Goal: Task Accomplishment & Management: Complete application form

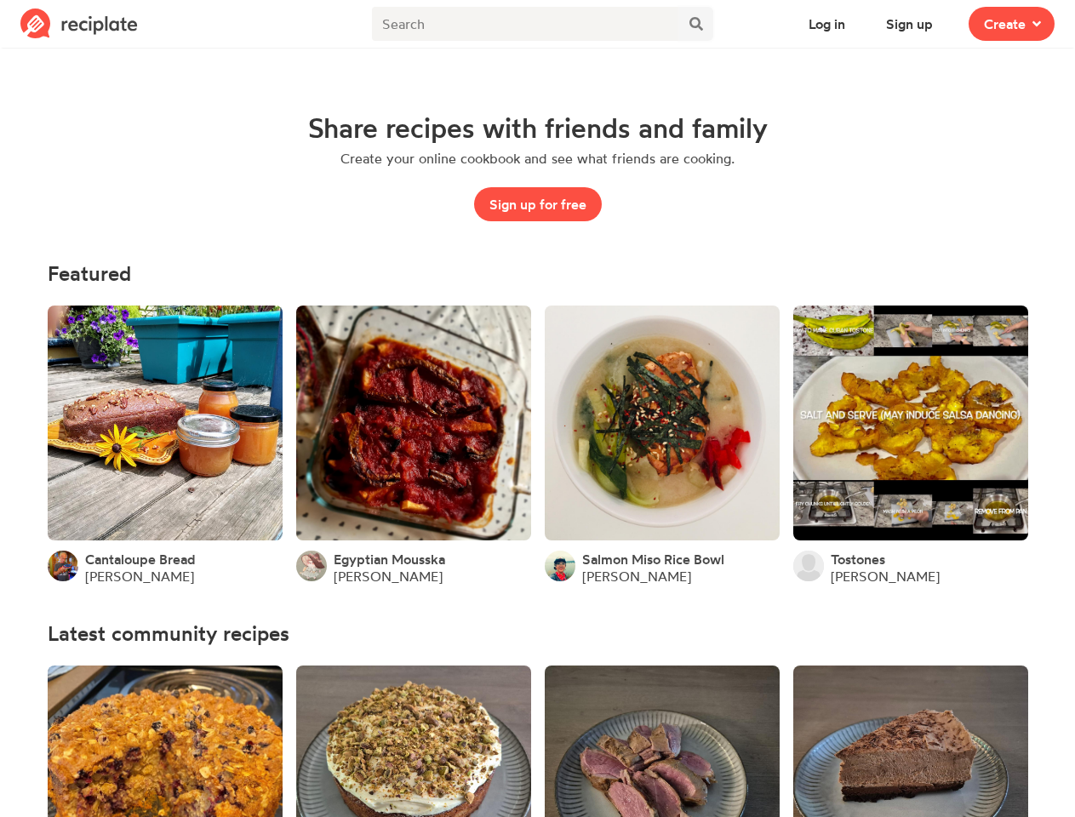
click at [696, 24] on icon at bounding box center [696, 24] width 14 height 14
click at [826, 24] on button "Log in" at bounding box center [826, 24] width 67 height 34
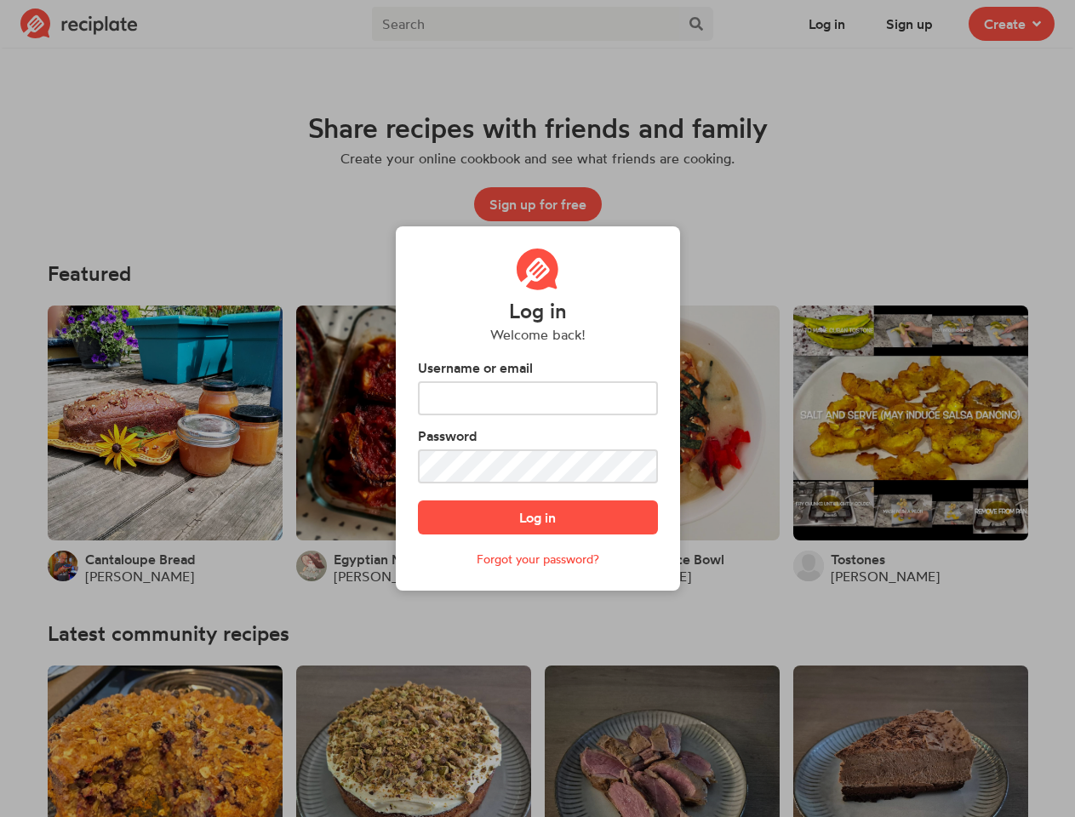
click at [910, 24] on div "Log in Welcome back! Username or email Password Log in Forgot your password?" at bounding box center [537, 408] width 1075 height 817
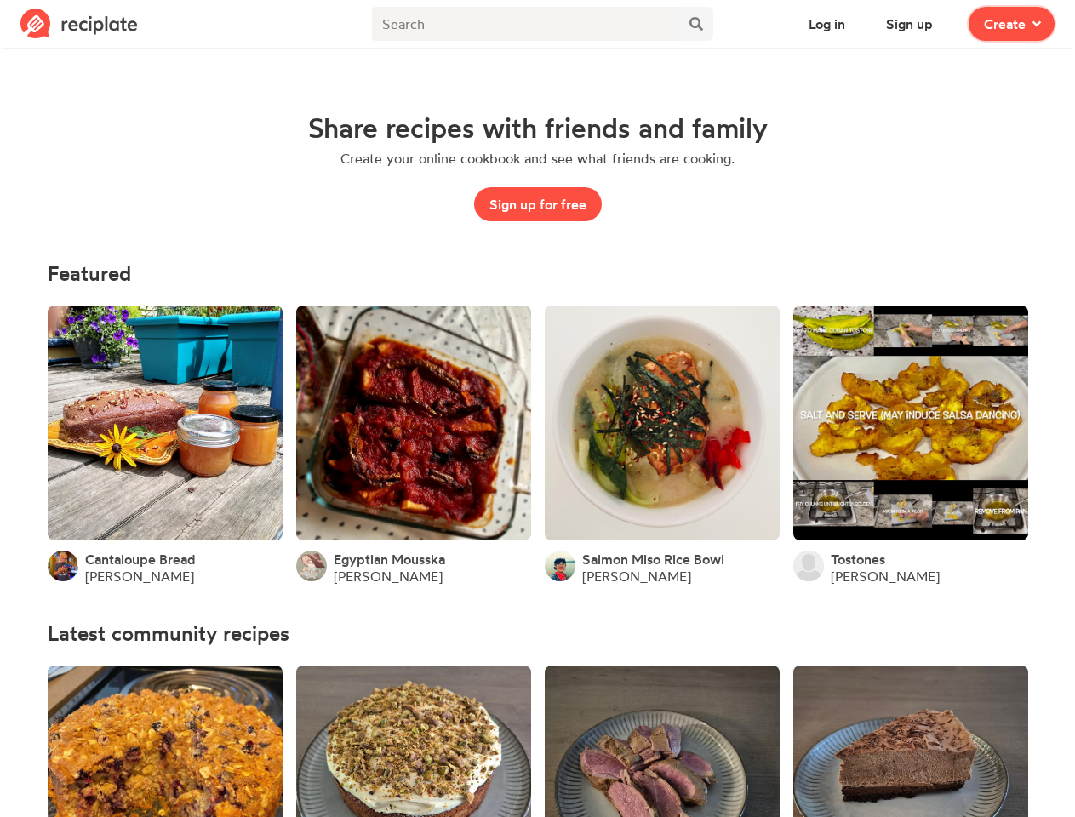
click at [1011, 24] on span "Create" at bounding box center [1005, 24] width 42 height 20
click at [538, 204] on button "Sign up for free" at bounding box center [538, 204] width 128 height 34
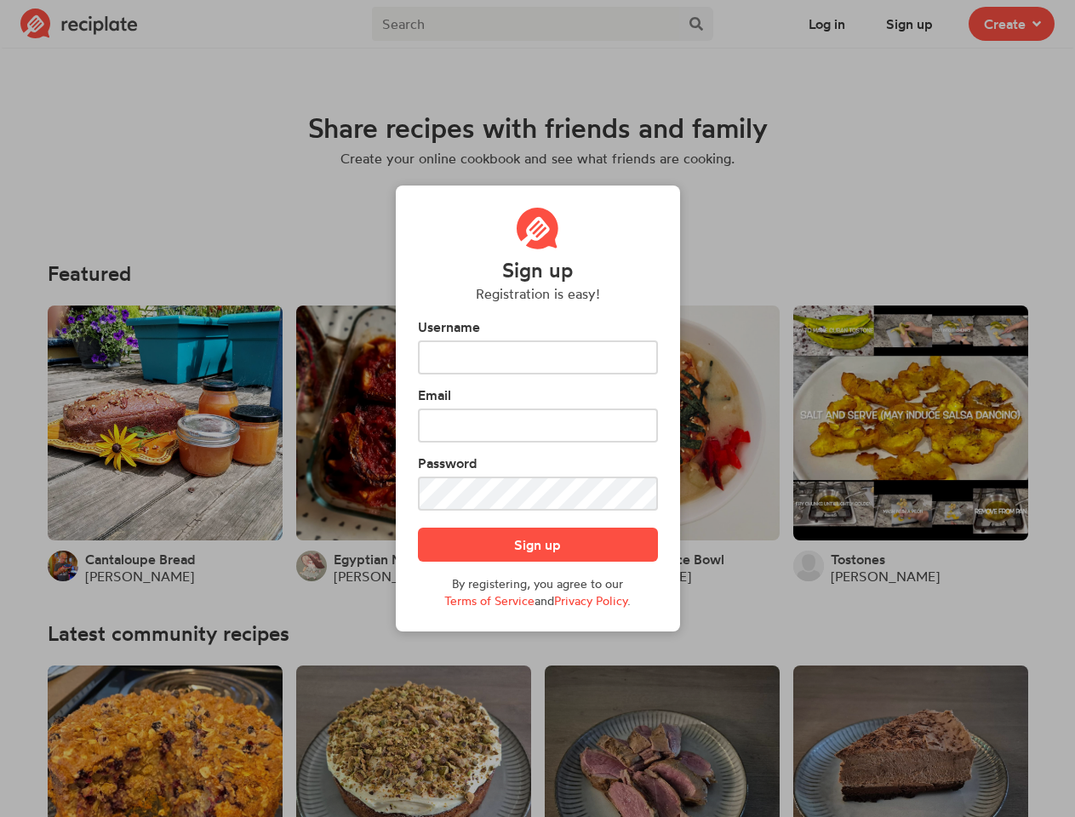
click at [225, 517] on div "Sign up Registration is easy! Username Email Password Sign up By registering, y…" at bounding box center [537, 408] width 1075 height 817
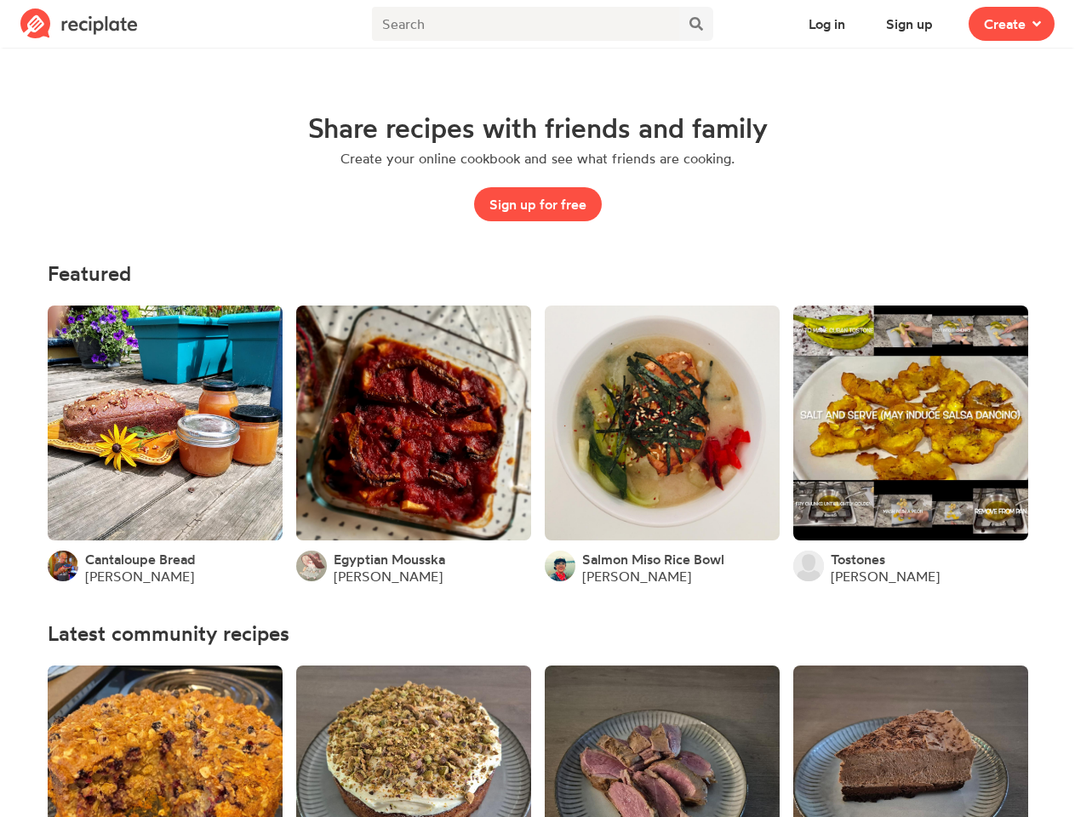
click at [259, 517] on icon at bounding box center [258, 516] width 14 height 14
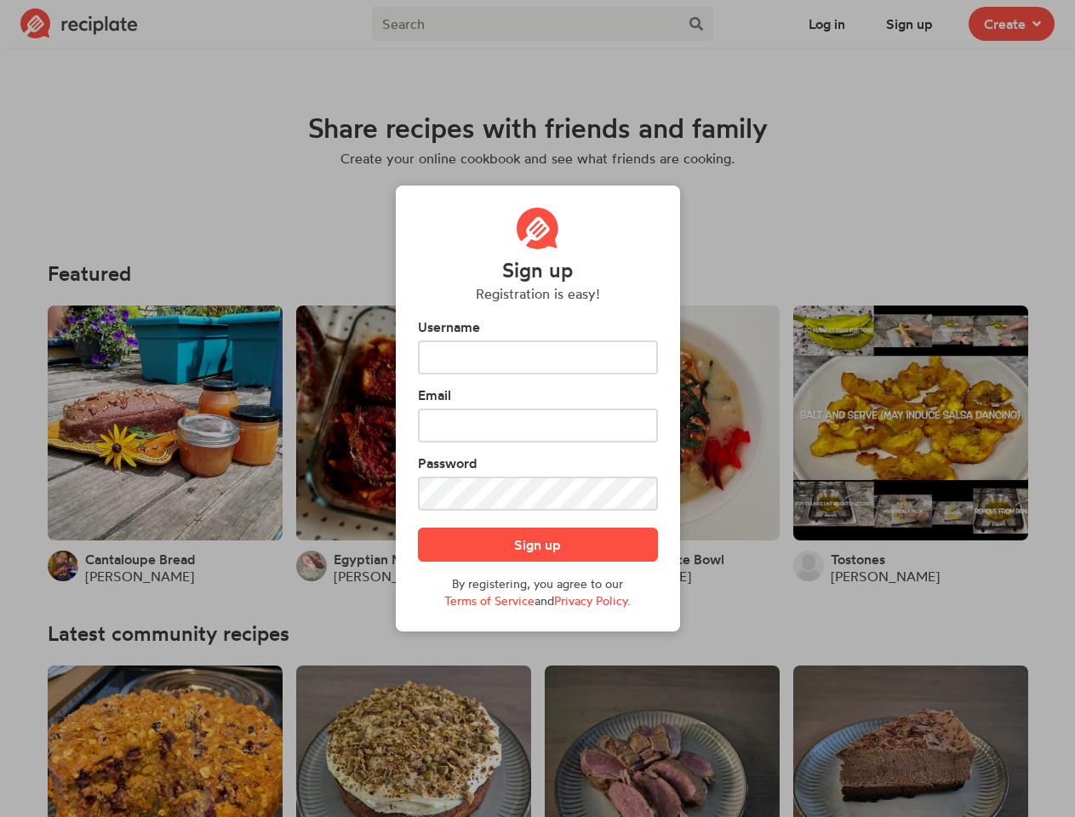
click at [473, 517] on form "Username Email Password Sign up By registering, you agree to our Terms of Servi…" at bounding box center [538, 463] width 240 height 293
click at [507, 517] on form "Username Email Password Sign up By registering, you agree to our Terms of Servi…" at bounding box center [538, 463] width 240 height 293
click at [722, 517] on div "Sign up Registration is easy! Username Email Password Sign up By registering, y…" at bounding box center [537, 408] width 1075 height 817
